Goal: Task Accomplishment & Management: Use online tool/utility

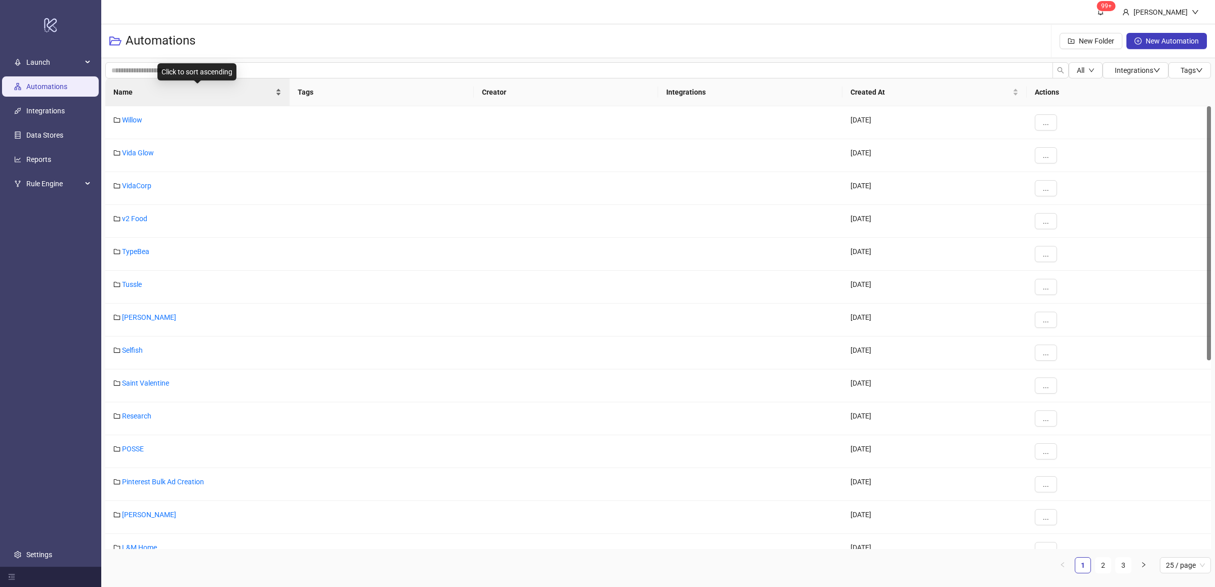
click at [275, 96] on div "Name" at bounding box center [197, 92] width 168 height 11
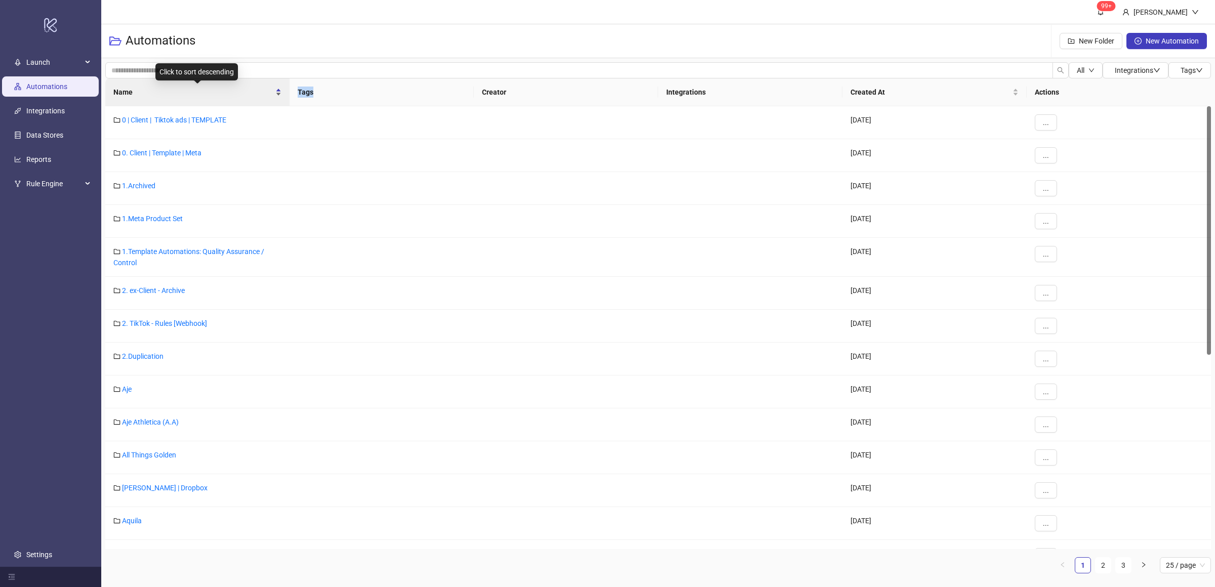
click at [275, 96] on div "Name" at bounding box center [197, 92] width 168 height 11
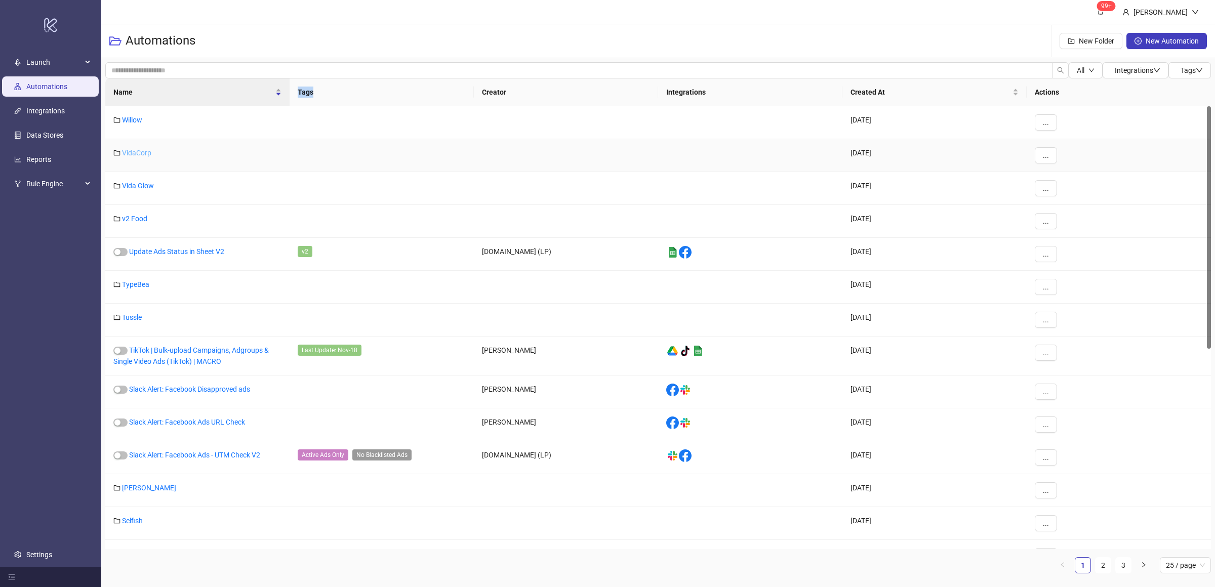
click at [139, 155] on link "VidaCorp" at bounding box center [136, 153] width 29 height 8
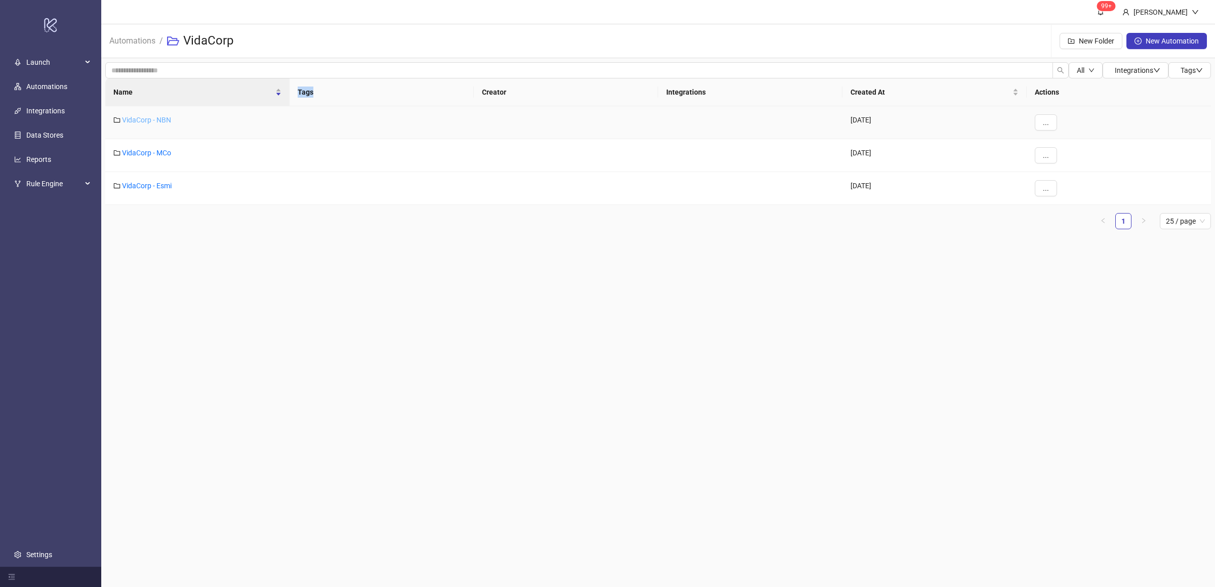
click at [158, 119] on link "VidaCorp - NBN" at bounding box center [146, 120] width 49 height 8
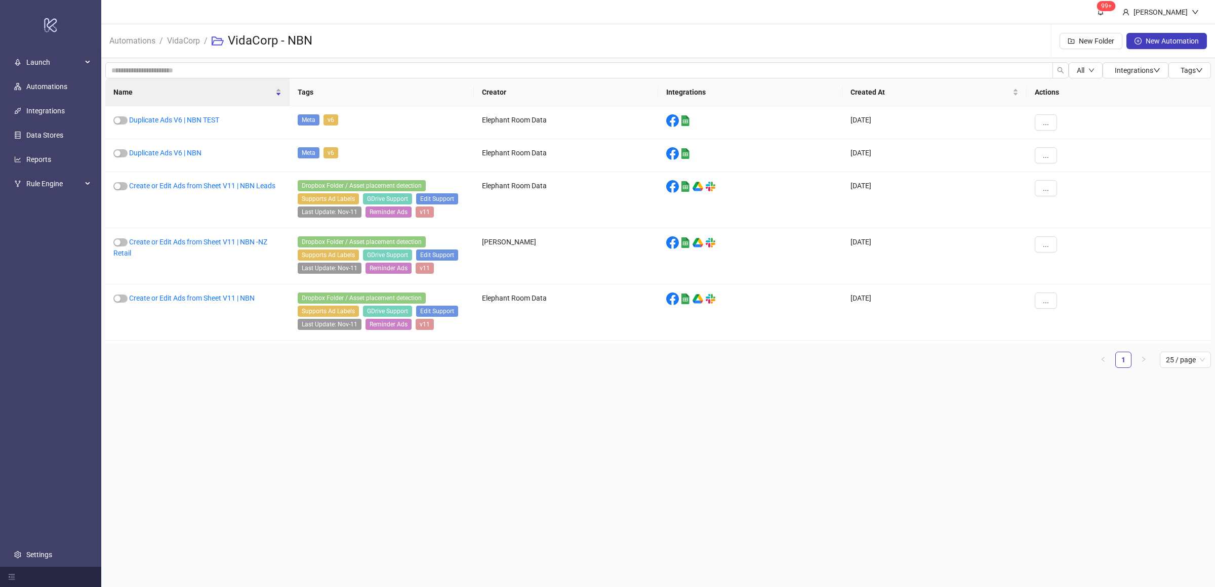
drag, startPoint x: 279, startPoint y: 377, endPoint x: 275, endPoint y: 333, distance: 43.7
click at [279, 377] on div "All Integrations Tags Name Tags Creator Integrations Created At Actions Duplica…" at bounding box center [658, 219] width 1114 height 322
click at [189, 154] on link "Duplicate Ads V6 | NBN" at bounding box center [165, 153] width 72 height 8
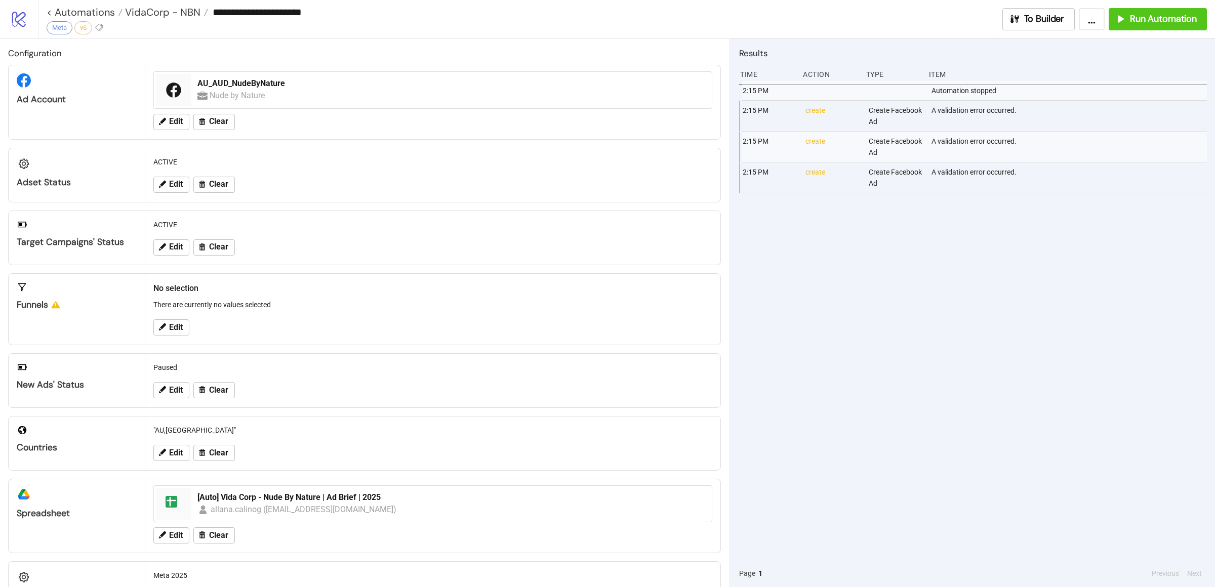
click at [882, 283] on div "2:15 PM Automation stopped 2:15 PM create Create Facebook Ad A validation error…" at bounding box center [973, 320] width 468 height 479
click at [964, 21] on span "Run Automation" at bounding box center [1163, 19] width 67 height 12
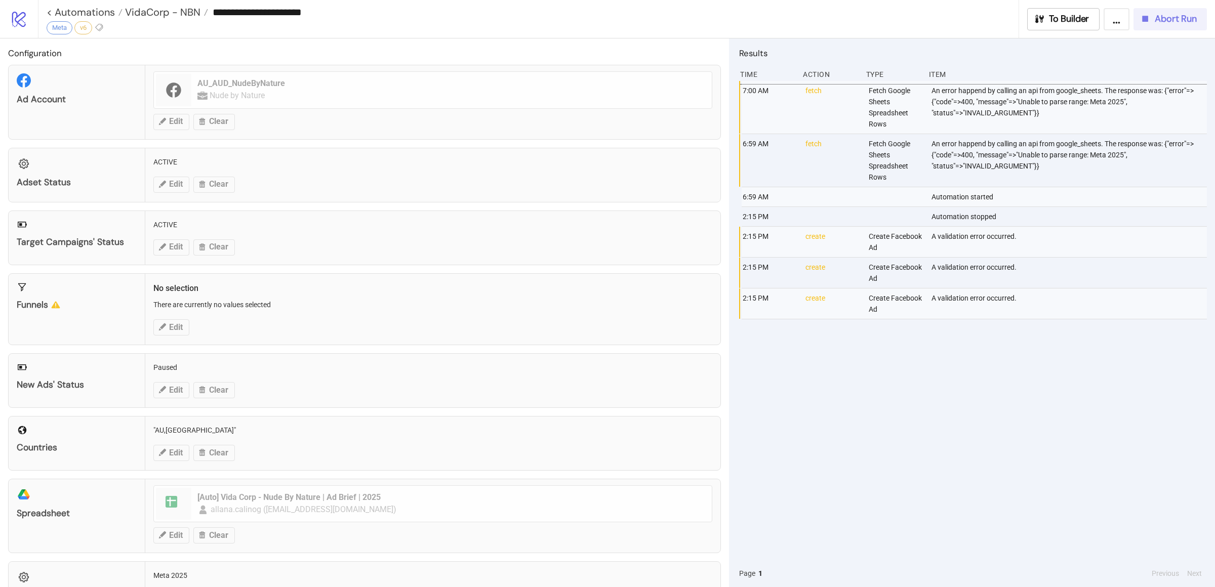
click at [964, 23] on span "Abort Run" at bounding box center [1176, 19] width 42 height 12
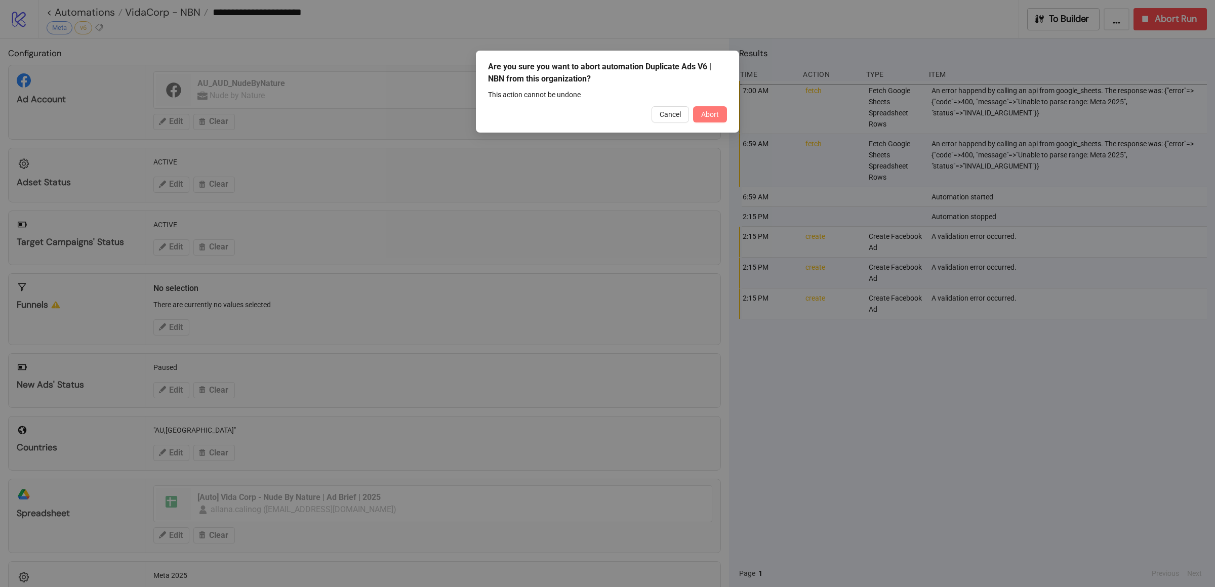
click at [712, 114] on span "Abort" at bounding box center [710, 114] width 18 height 8
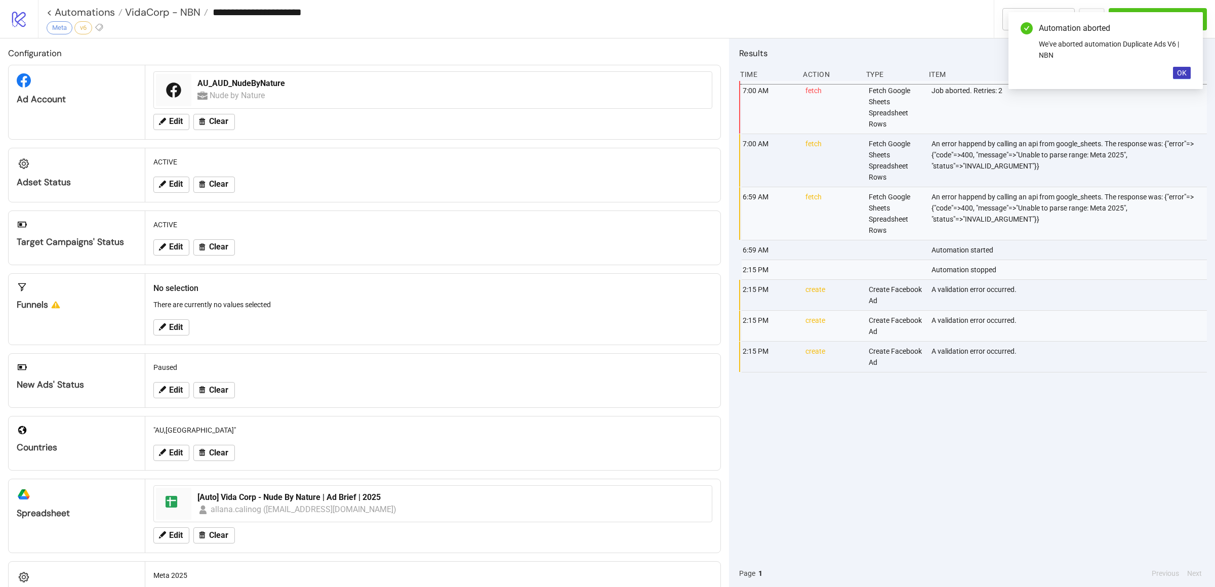
click at [964, 436] on div "7:00 AM fetch Fetch Google Sheets Spreadsheet Rows Job aborted. Retries: 2 7:00…" at bounding box center [973, 320] width 468 height 479
click at [964, 445] on div "7:00 AM fetch Fetch Google Sheets Spreadsheet Rows Job aborted. Retries: 2 7:00…" at bounding box center [973, 320] width 468 height 479
click at [964, 450] on div "7:00 AM fetch Fetch Google Sheets Spreadsheet Rows Job aborted. Retries: 2 7:00…" at bounding box center [973, 320] width 468 height 479
click at [964, 67] on button "OK" at bounding box center [1182, 73] width 18 height 12
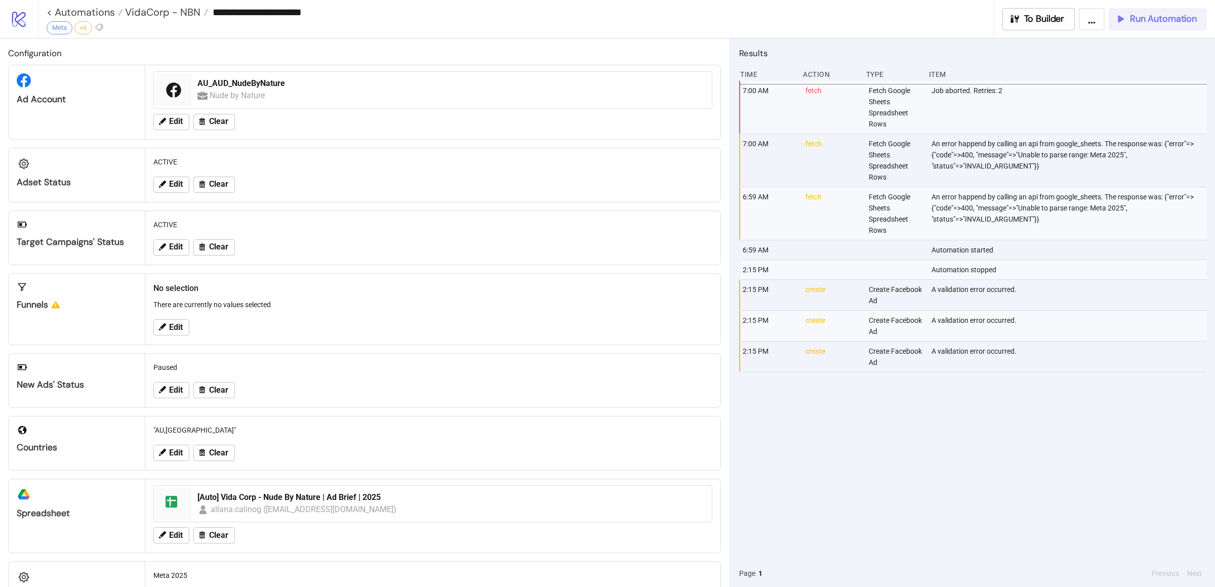
click at [964, 18] on span "Run Automation" at bounding box center [1163, 19] width 67 height 12
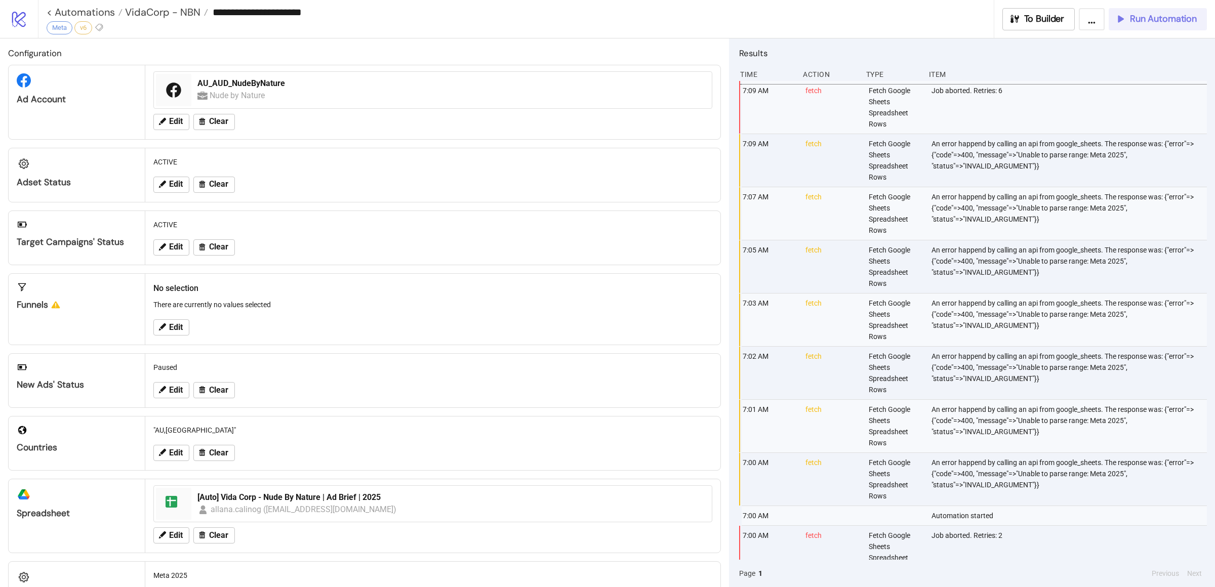
click at [964, 20] on span "Run Automation" at bounding box center [1163, 19] width 67 height 12
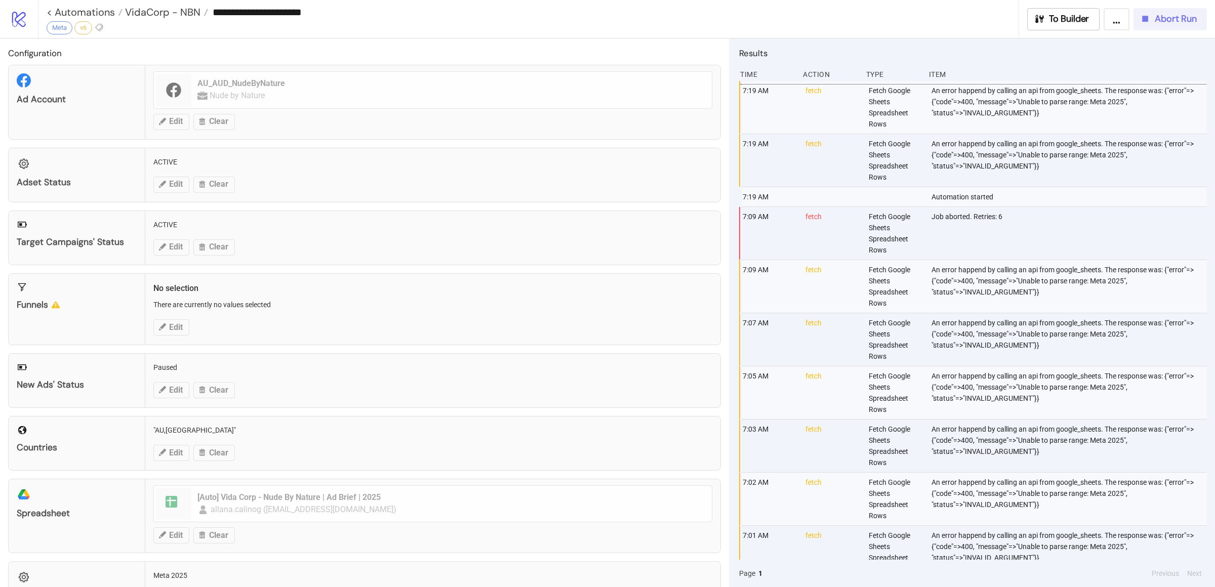
click at [964, 19] on span "Abort Run" at bounding box center [1176, 19] width 42 height 12
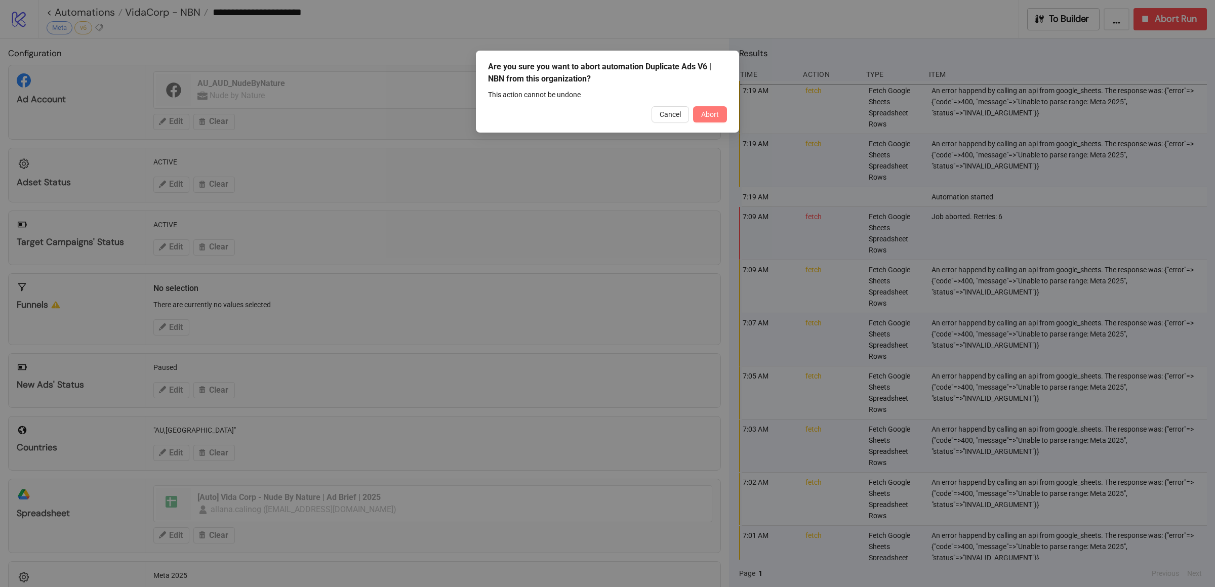
click at [714, 110] on span "Abort" at bounding box center [710, 114] width 18 height 8
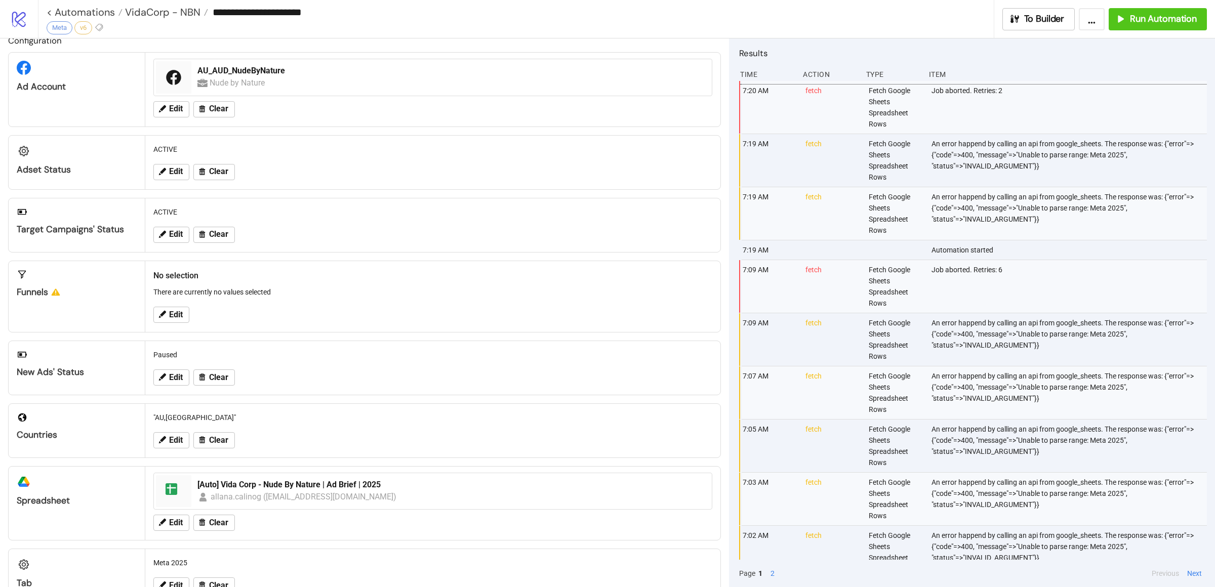
scroll to position [47, 0]
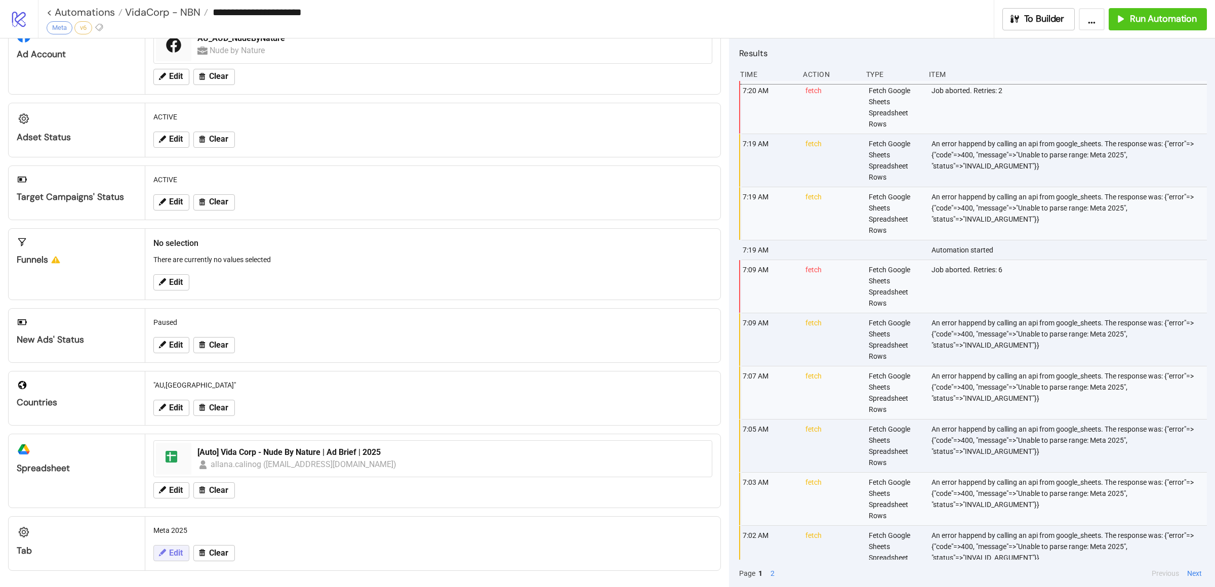
click at [178, 469] on span "Edit" at bounding box center [176, 553] width 14 height 9
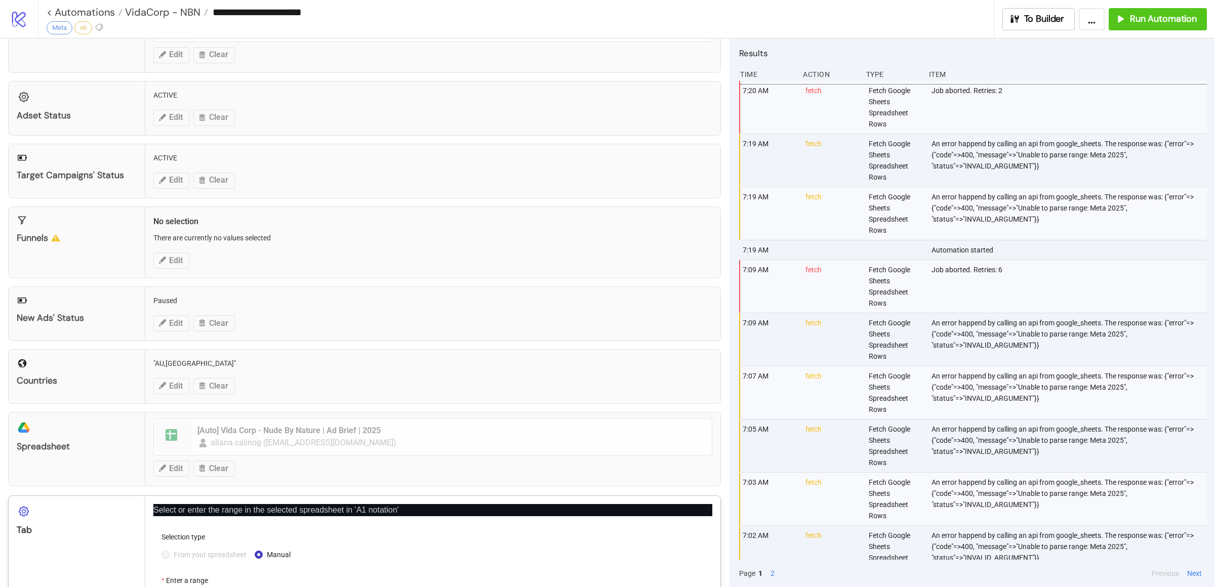
scroll to position [150, 0]
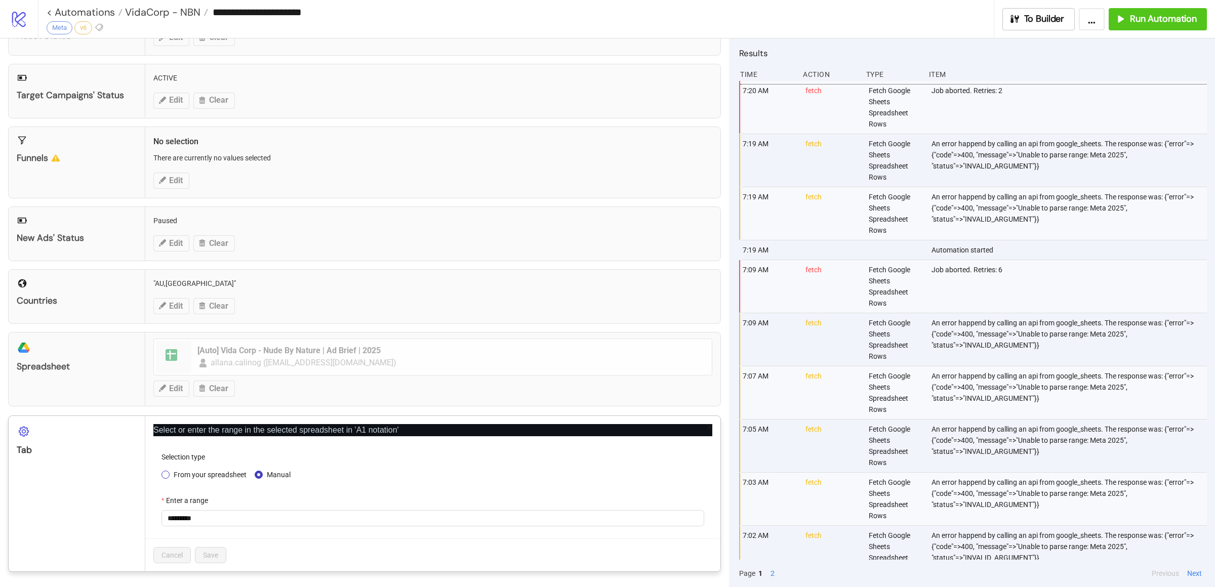
click at [175, 469] on span "From your spreadsheet" at bounding box center [210, 474] width 81 height 11
click at [230, 469] on span "Meta 2025" at bounding box center [433, 518] width 531 height 15
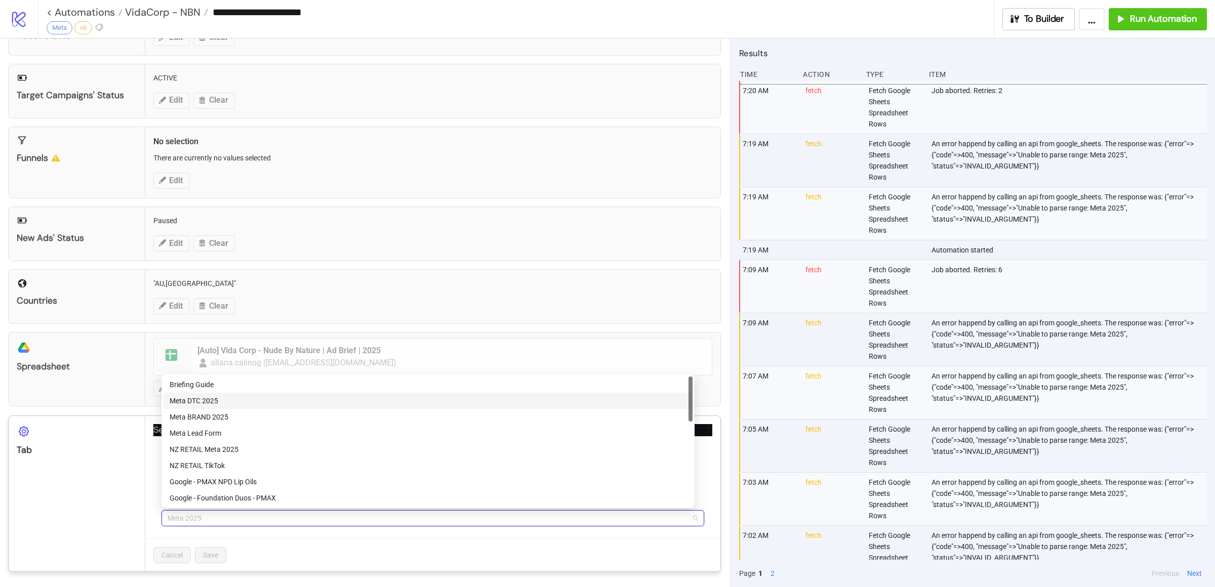
click at [217, 399] on div "Meta DTC 2025" at bounding box center [428, 400] width 517 height 11
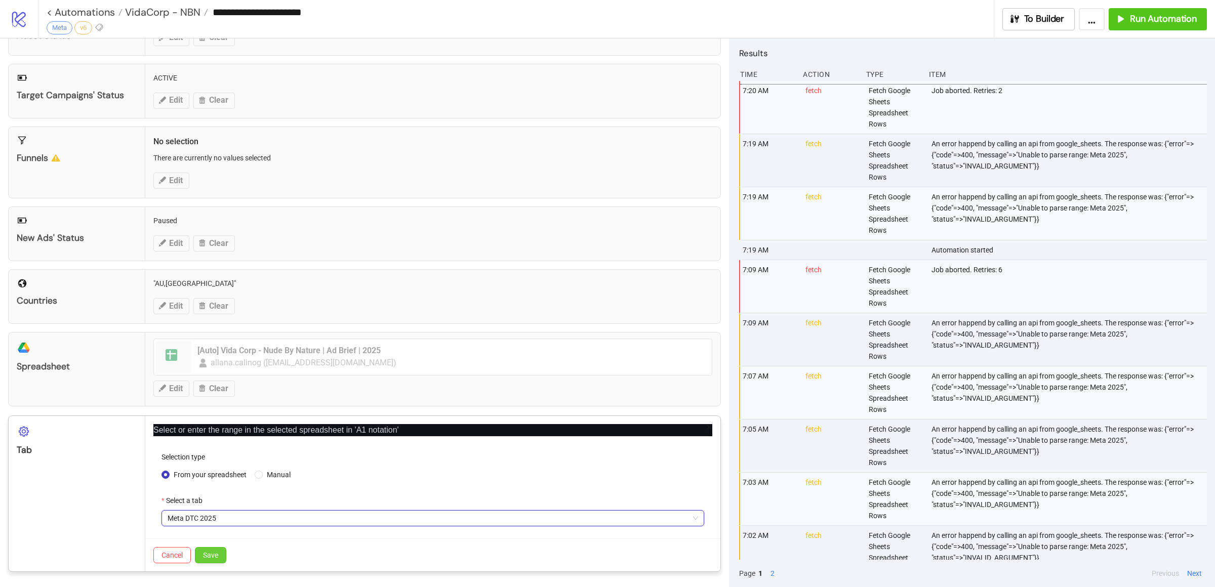
click at [212, 469] on span "Save" at bounding box center [210, 555] width 15 height 8
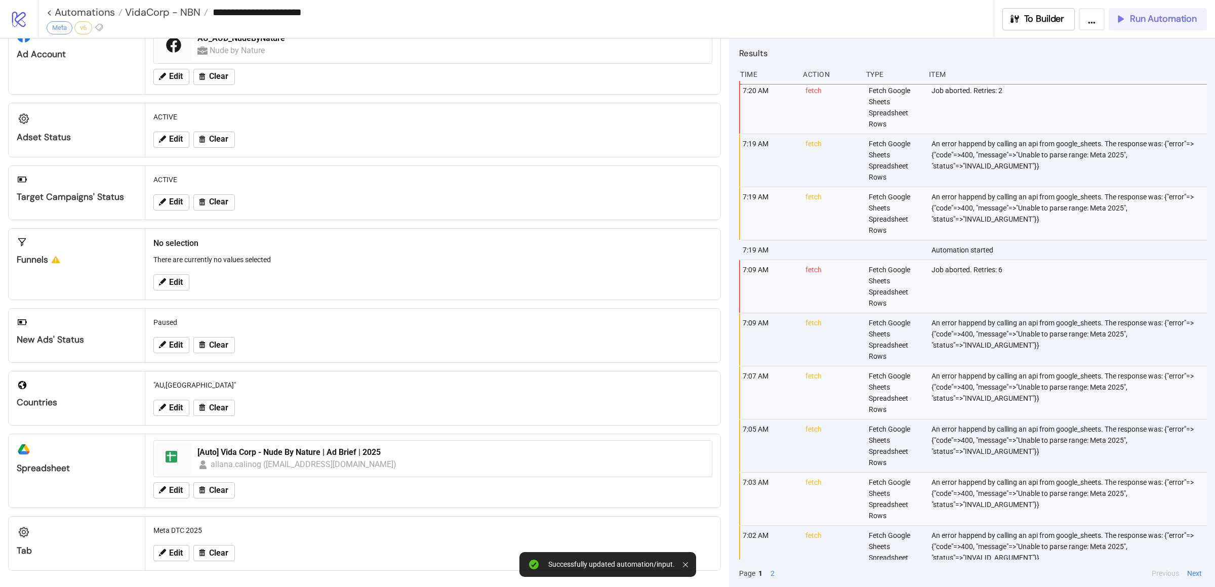
click at [964, 19] on span "Run Automation" at bounding box center [1163, 19] width 67 height 12
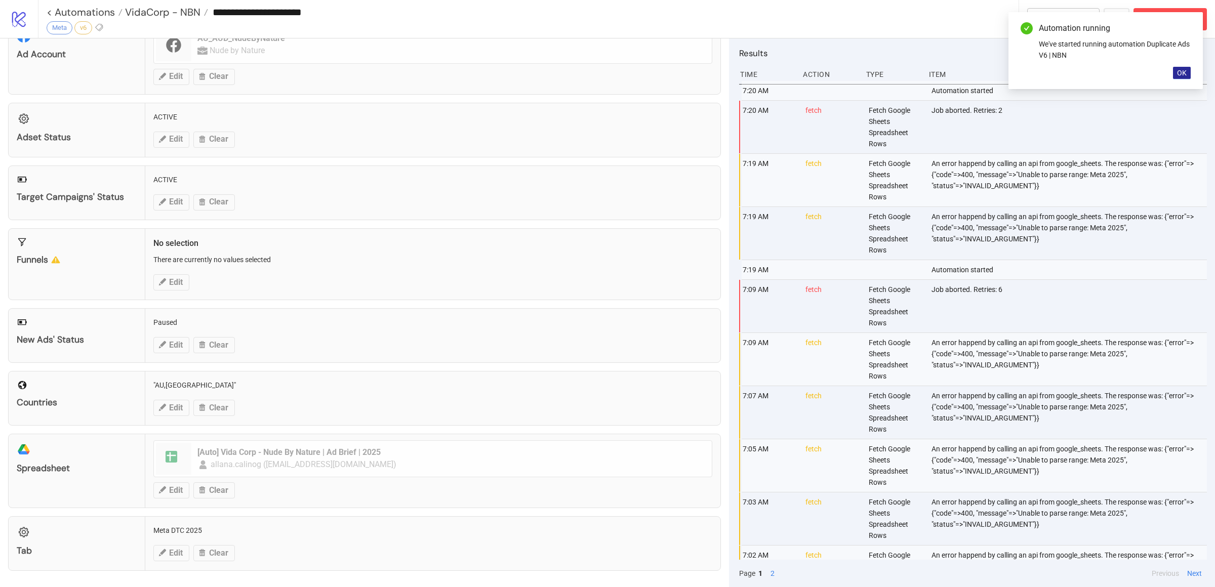
click at [964, 76] on span "OK" at bounding box center [1182, 73] width 10 height 8
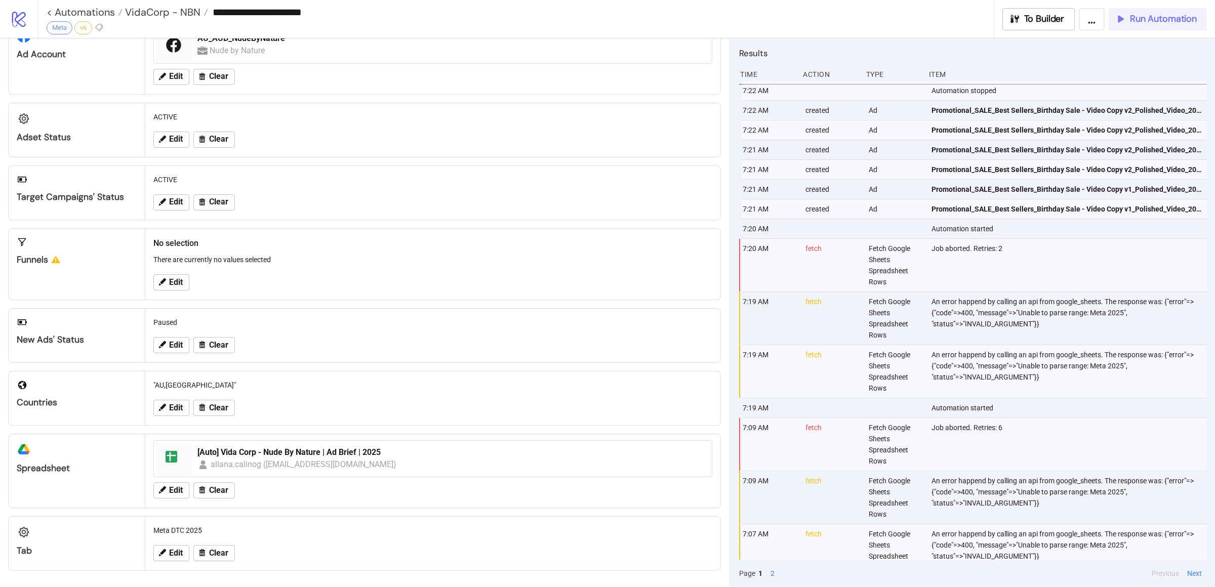
click at [964, 26] on button "Run Automation" at bounding box center [1158, 19] width 98 height 22
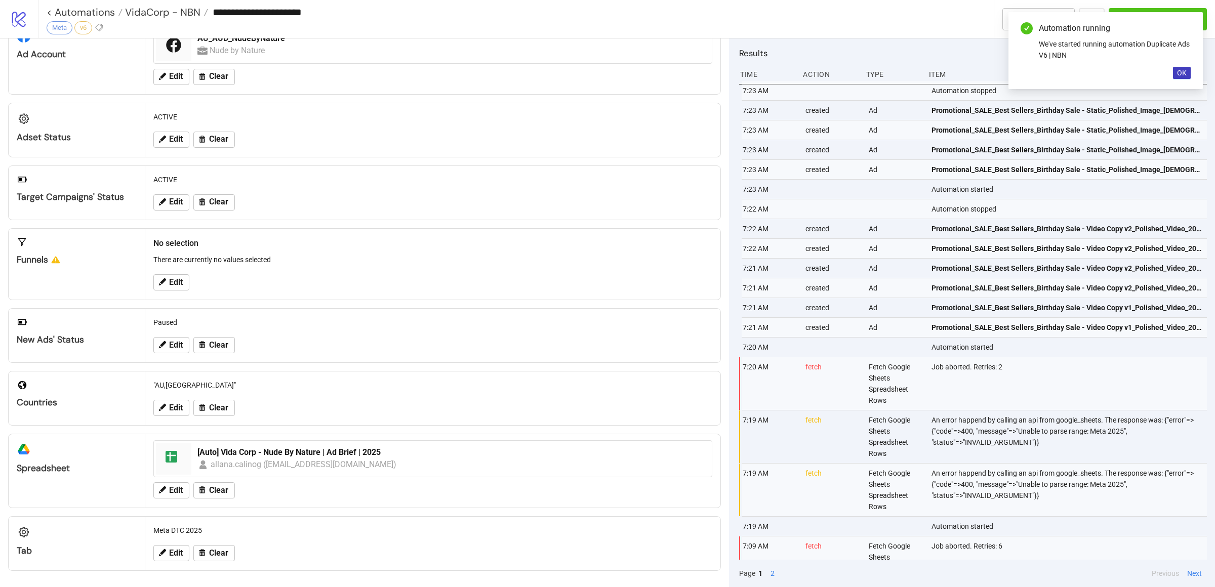
scroll to position [41, 0]
